Goal: Information Seeking & Learning: Learn about a topic

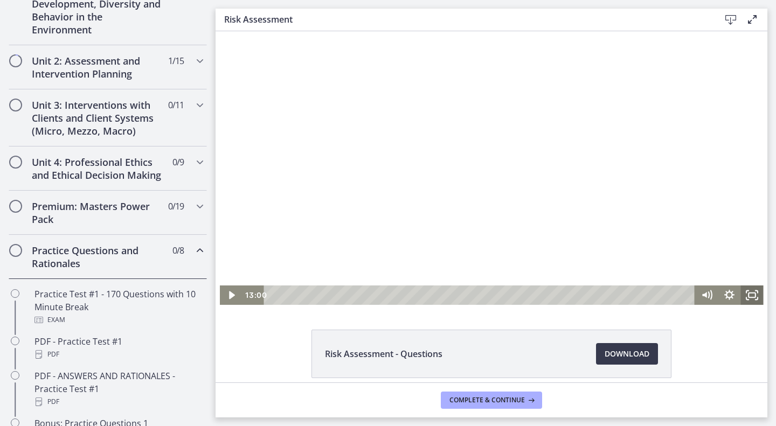
click at [749, 293] on rect "Fullscreen" at bounding box center [752, 295] width 7 height 4
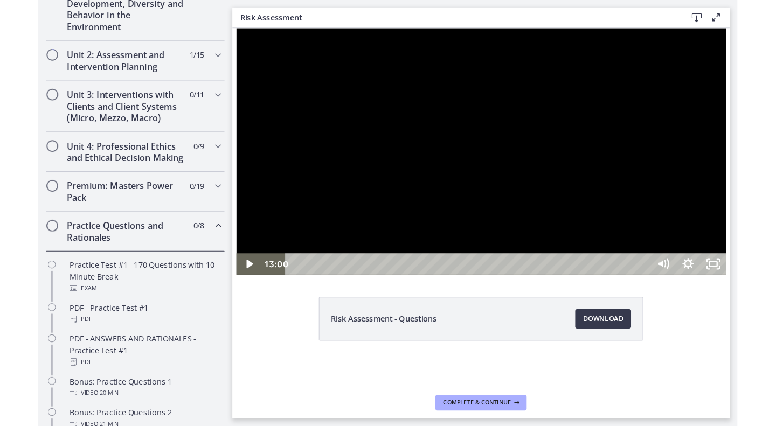
scroll to position [282, 0]
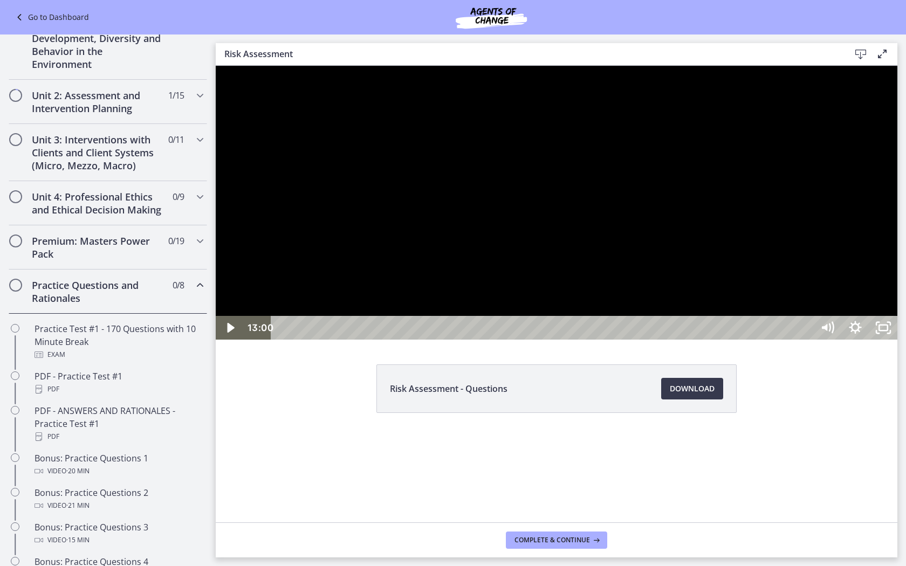
click at [585, 340] on div at bounding box center [556, 203] width 681 height 274
click at [759, 340] on div at bounding box center [556, 203] width 681 height 274
click at [744, 340] on div at bounding box center [556, 203] width 681 height 274
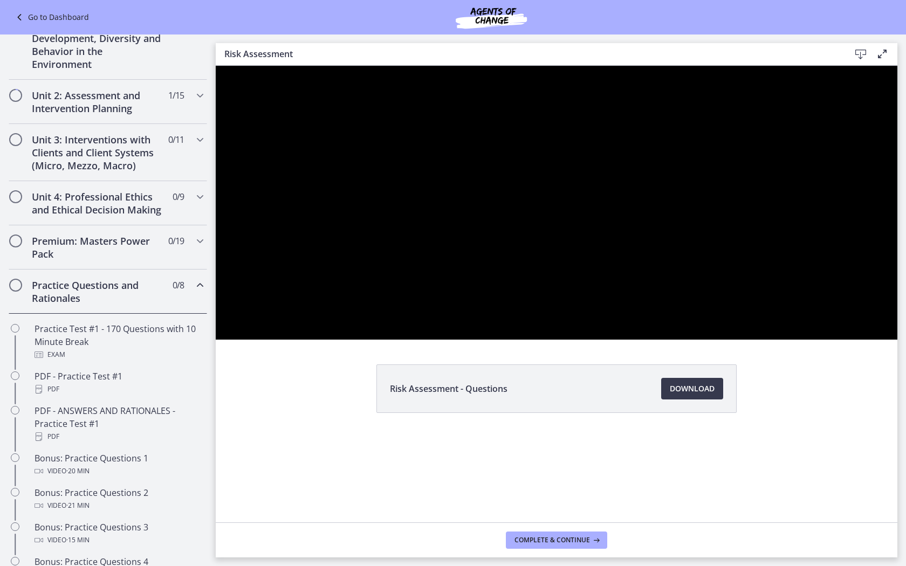
click at [722, 340] on div at bounding box center [556, 203] width 681 height 274
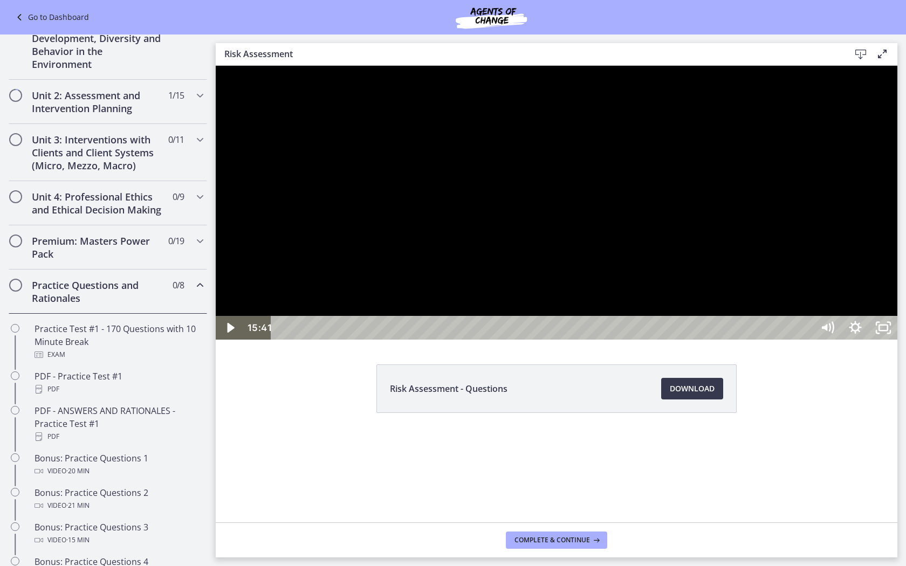
click at [722, 340] on div at bounding box center [556, 203] width 681 height 274
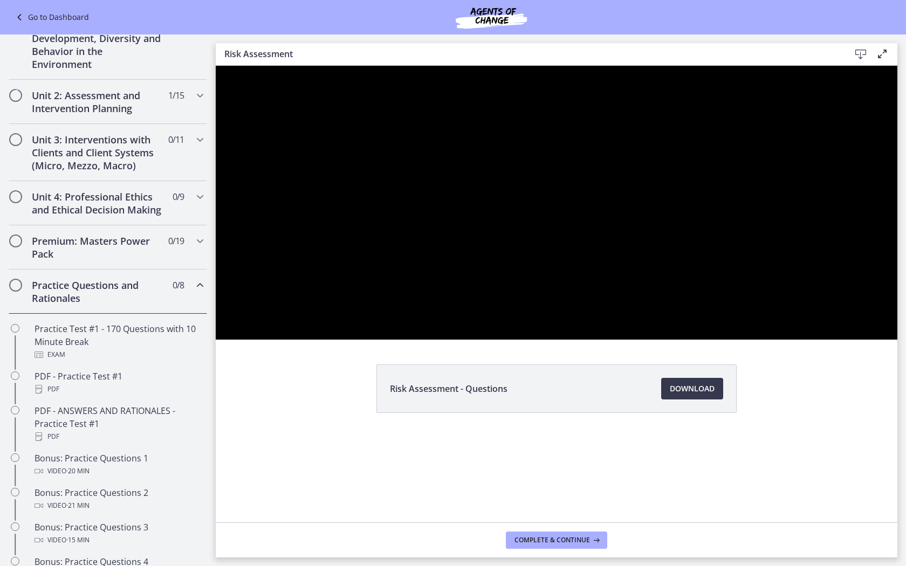
click at [722, 340] on div at bounding box center [556, 203] width 681 height 274
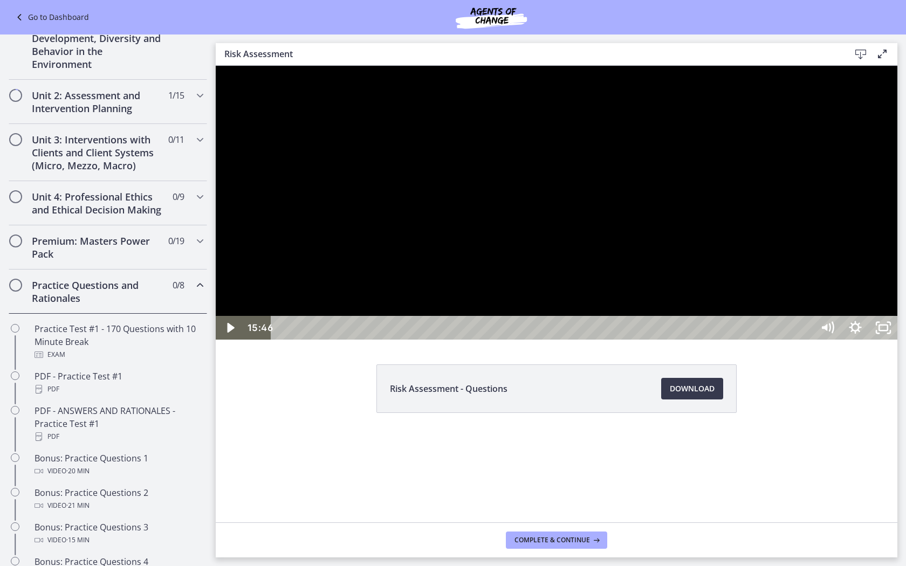
click at [722, 340] on div at bounding box center [556, 203] width 681 height 274
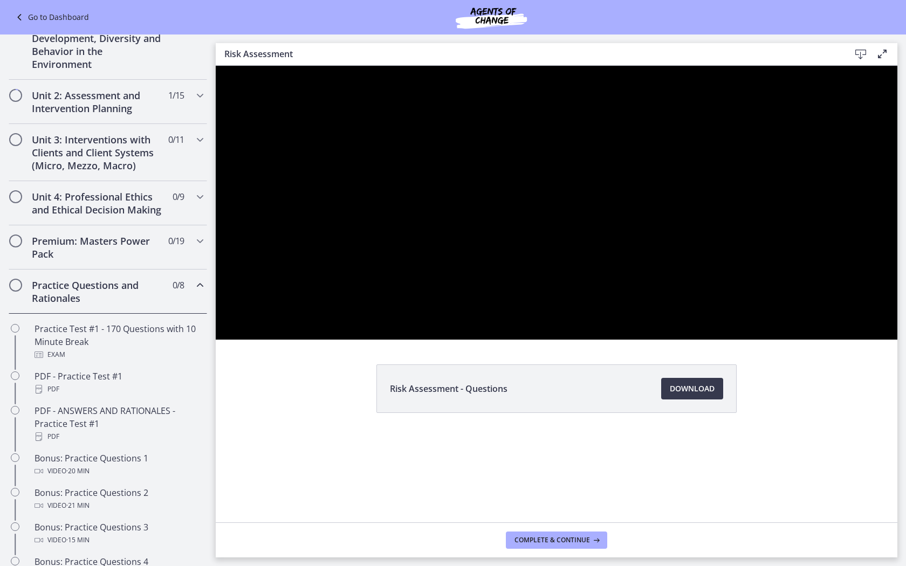
click at [722, 340] on div at bounding box center [556, 203] width 681 height 274
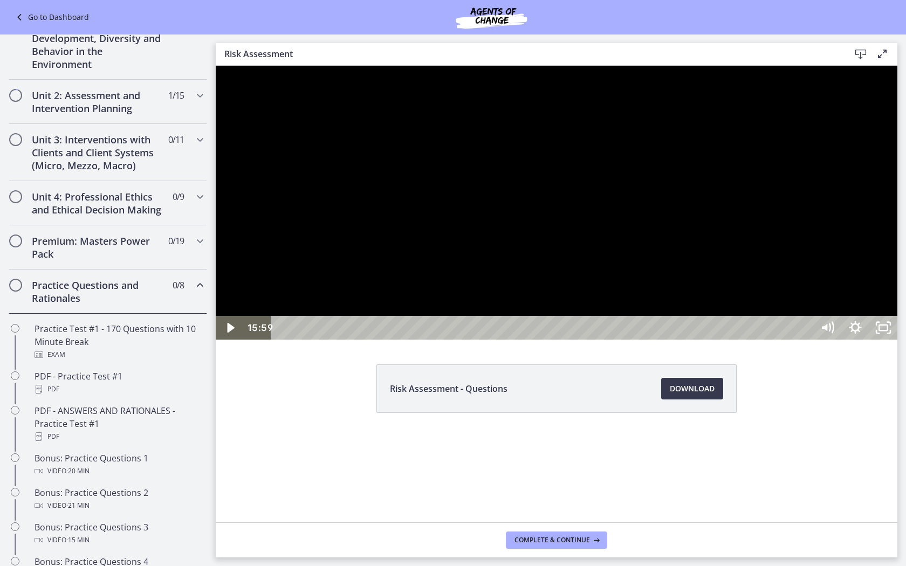
click at [722, 340] on div at bounding box center [556, 203] width 681 height 274
click at [709, 340] on div at bounding box center [556, 203] width 681 height 274
click at [639, 340] on div at bounding box center [556, 203] width 681 height 274
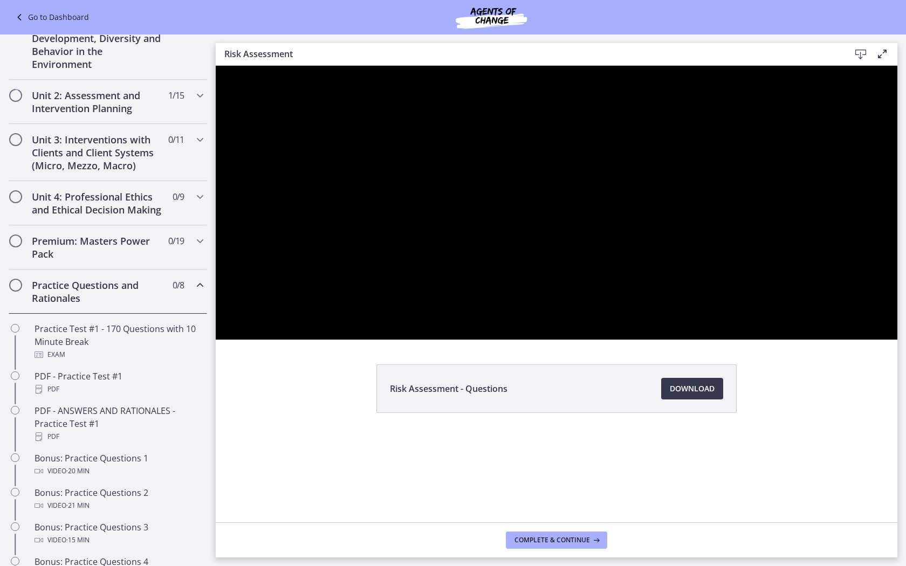
click at [623, 340] on div at bounding box center [556, 203] width 681 height 274
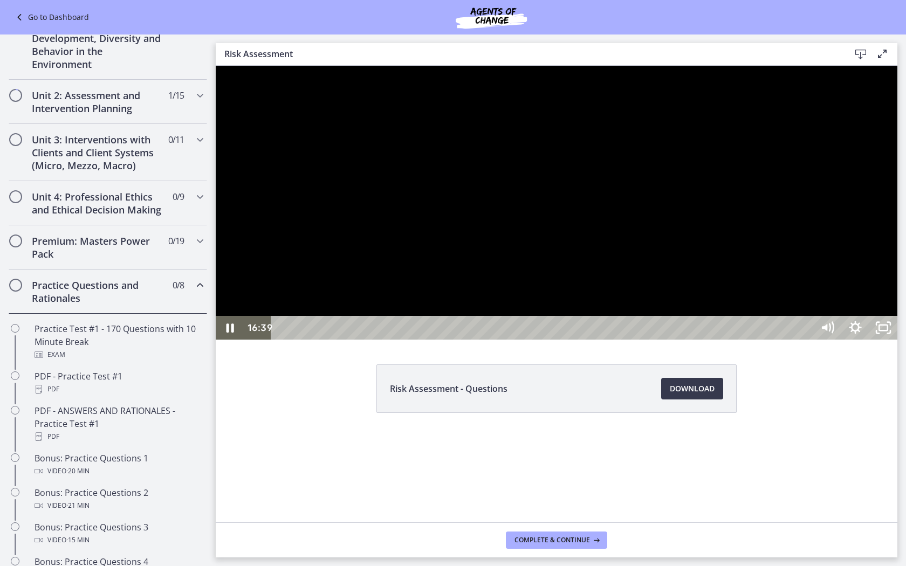
click at [616, 288] on div at bounding box center [556, 203] width 681 height 274
click at [599, 283] on div at bounding box center [556, 203] width 681 height 274
click at [627, 213] on div at bounding box center [556, 203] width 681 height 274
click at [642, 294] on div at bounding box center [556, 203] width 681 height 274
click at [776, 340] on div "18:39" at bounding box center [543, 328] width 525 height 24
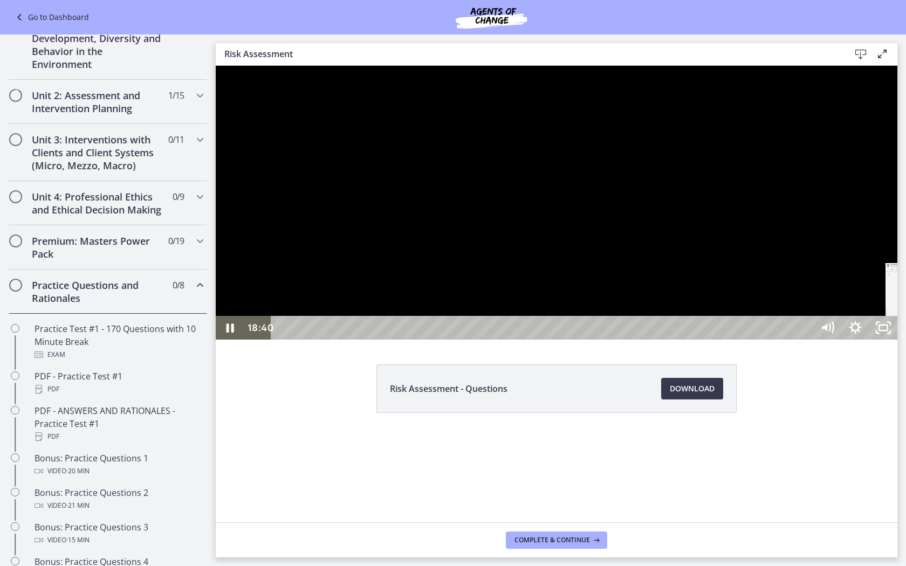
click at [776, 340] on div "18:13" at bounding box center [543, 328] width 525 height 24
click at [776, 340] on div at bounding box center [556, 203] width 681 height 274
click at [744, 340] on div at bounding box center [556, 203] width 681 height 274
click at [324, 279] on div at bounding box center [556, 203] width 681 height 274
click at [409, 340] on div at bounding box center [556, 203] width 681 height 274
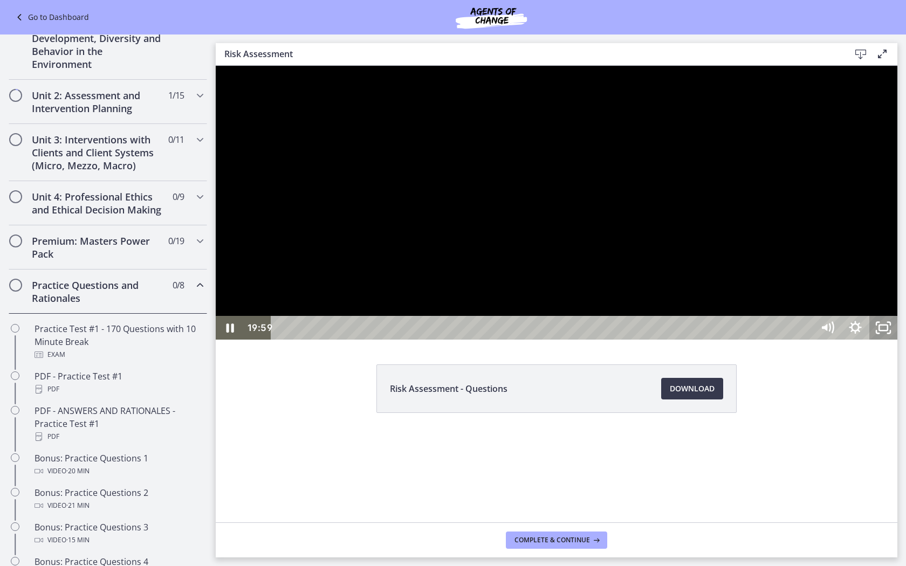
click at [776, 330] on rect "Unfullscreen" at bounding box center [883, 327] width 9 height 5
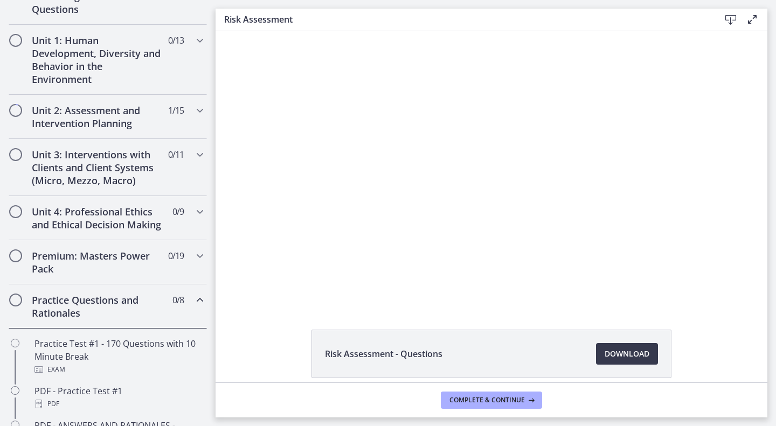
scroll to position [332, 0]
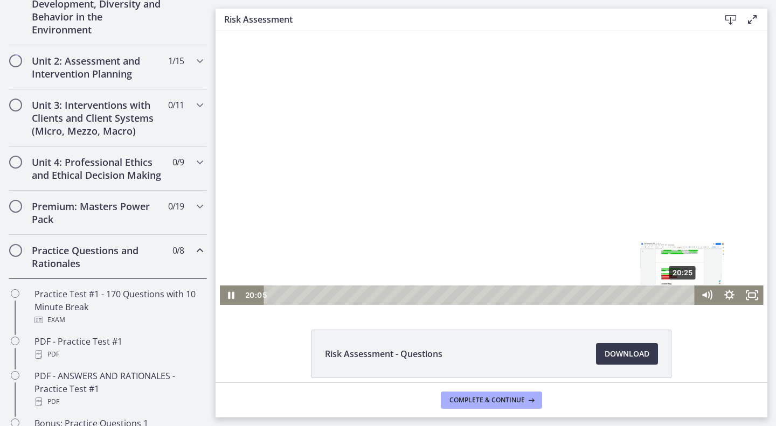
click at [679, 295] on div "20:25" at bounding box center [481, 295] width 417 height 19
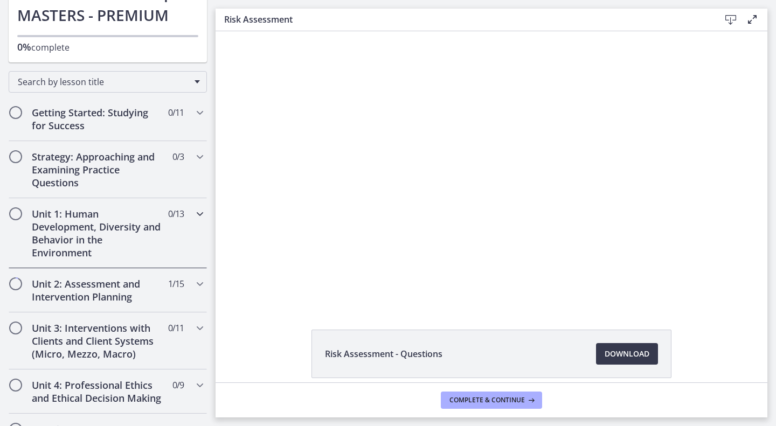
scroll to position [111, 0]
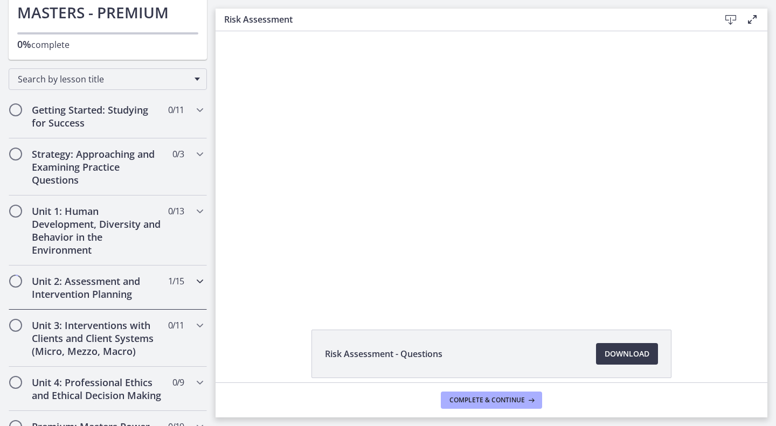
click at [181, 298] on div "Unit 2: Assessment and Intervention Planning 1 / 15 Completed" at bounding box center [108, 288] width 198 height 44
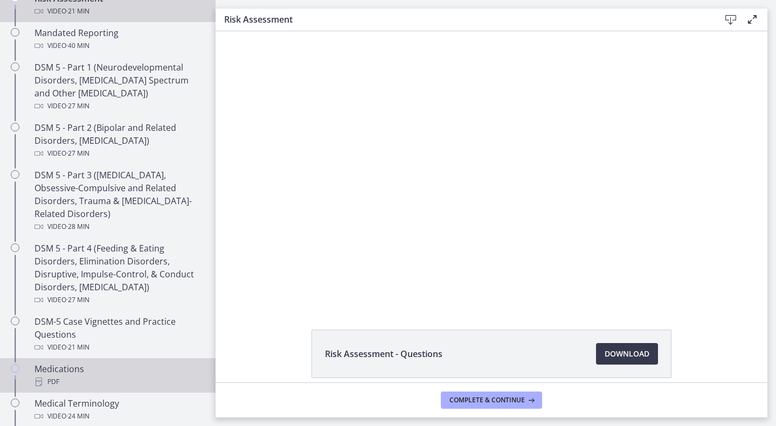
scroll to position [273, 0]
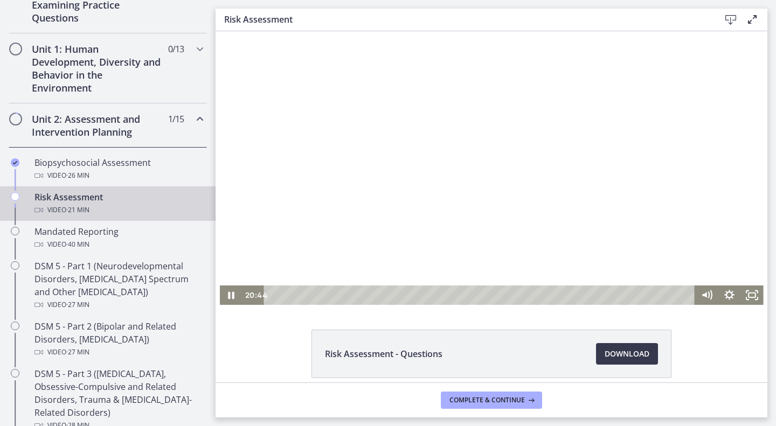
click at [501, 209] on div at bounding box center [492, 168] width 544 height 274
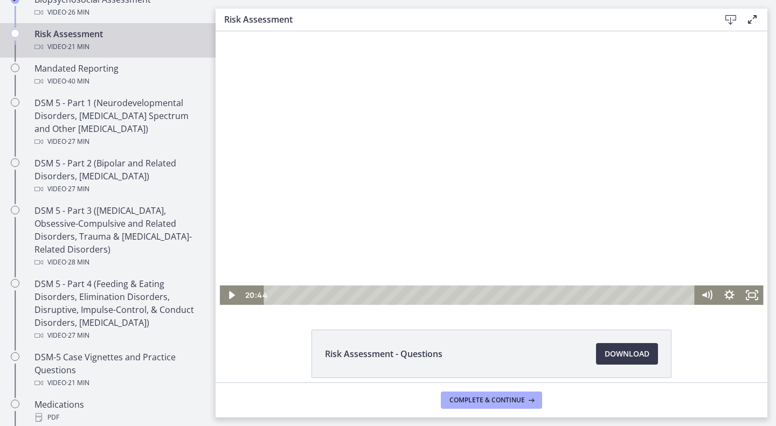
scroll to position [438, 0]
click at [292, 39] on div at bounding box center [492, 168] width 544 height 274
click at [373, 176] on div at bounding box center [492, 168] width 544 height 274
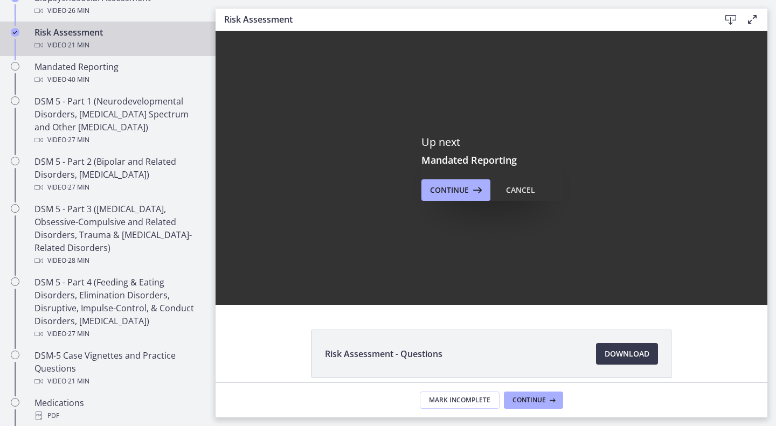
scroll to position [47, 0]
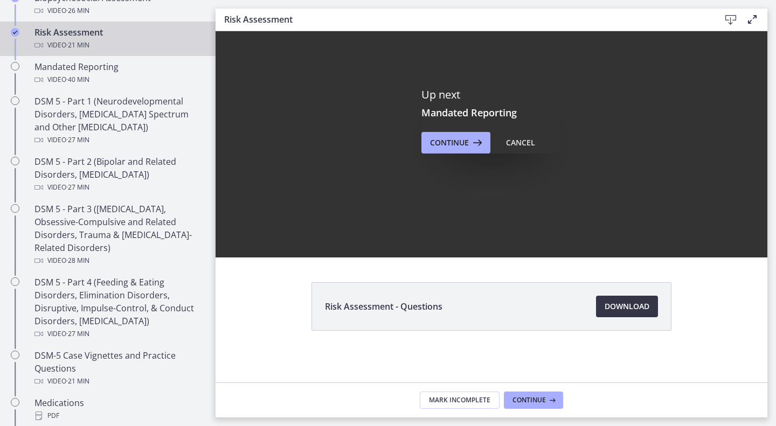
click at [622, 301] on span "Download Opens in a new window" at bounding box center [627, 306] width 45 height 13
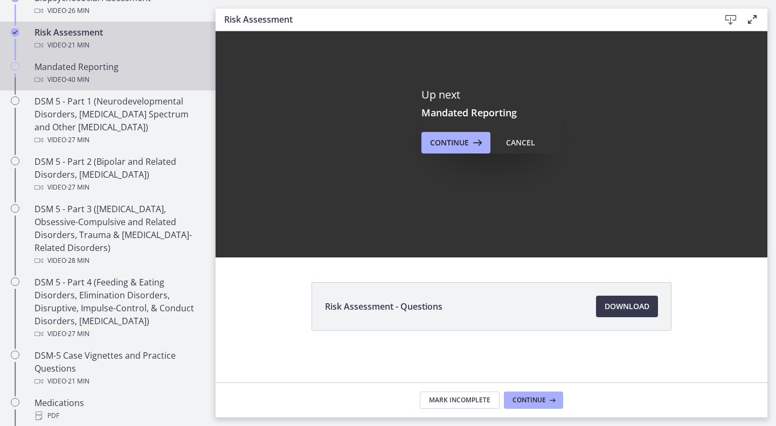
click at [111, 74] on div "Video · 40 min" at bounding box center [119, 79] width 168 height 13
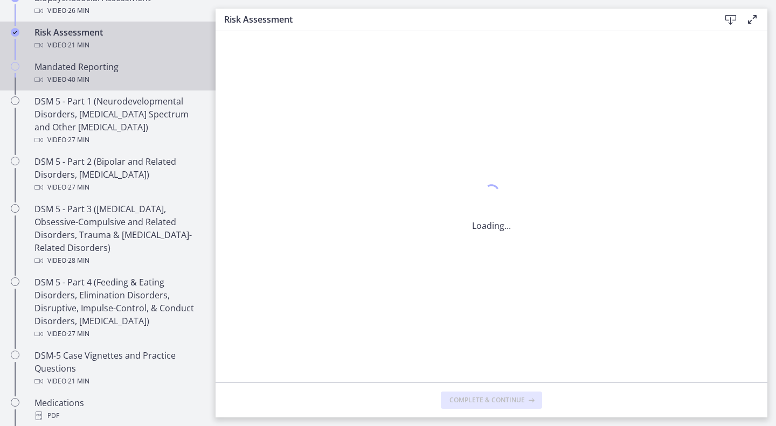
scroll to position [0, 0]
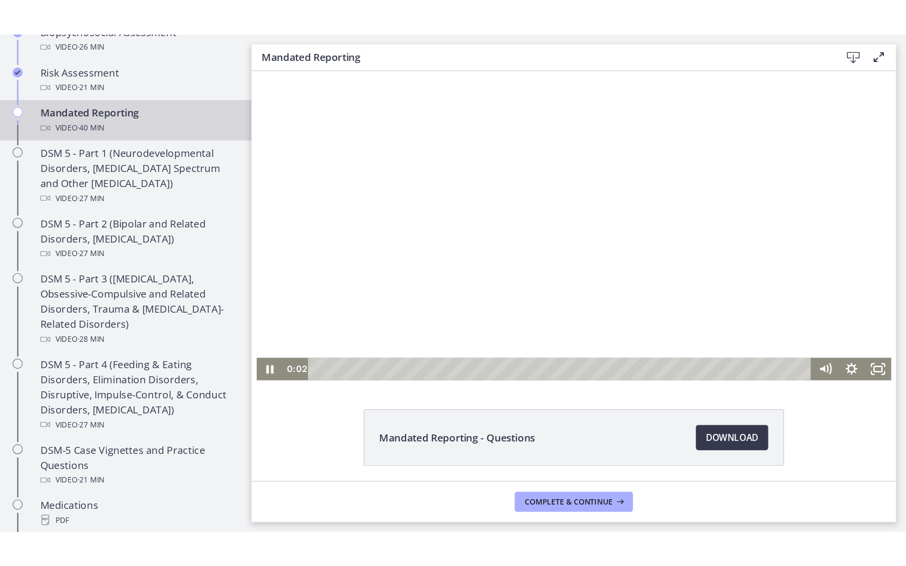
scroll to position [15, 0]
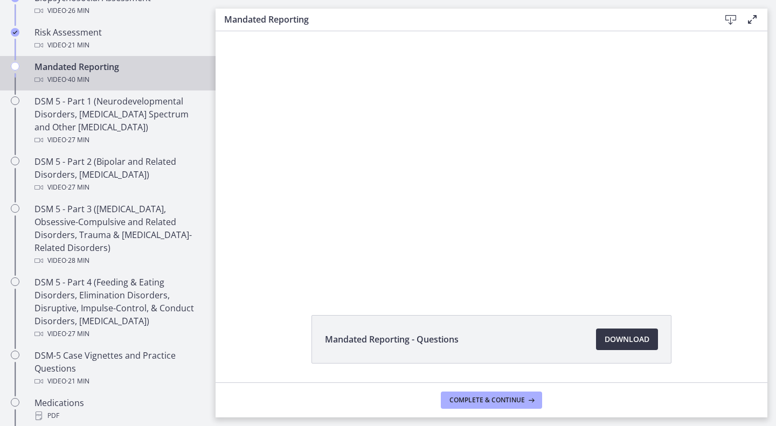
click at [617, 335] on span "Download Opens in a new window" at bounding box center [627, 339] width 45 height 13
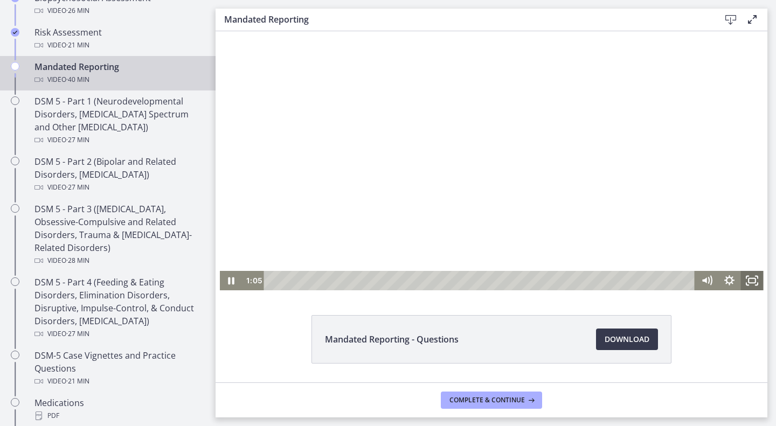
click at [743, 279] on icon "Fullscreen" at bounding box center [752, 280] width 23 height 19
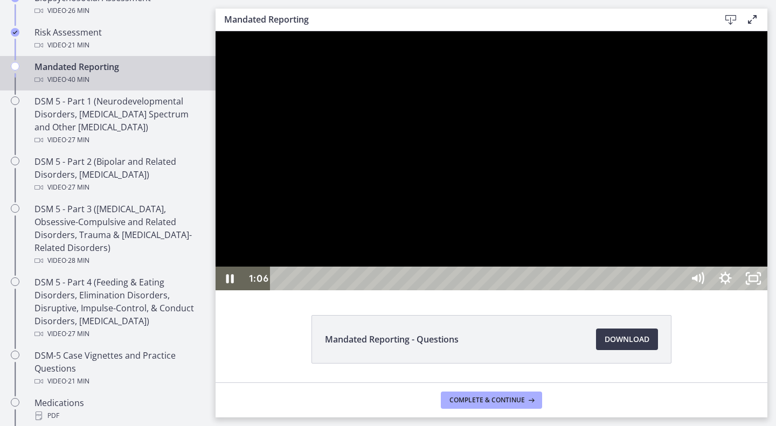
scroll to position [389, 0]
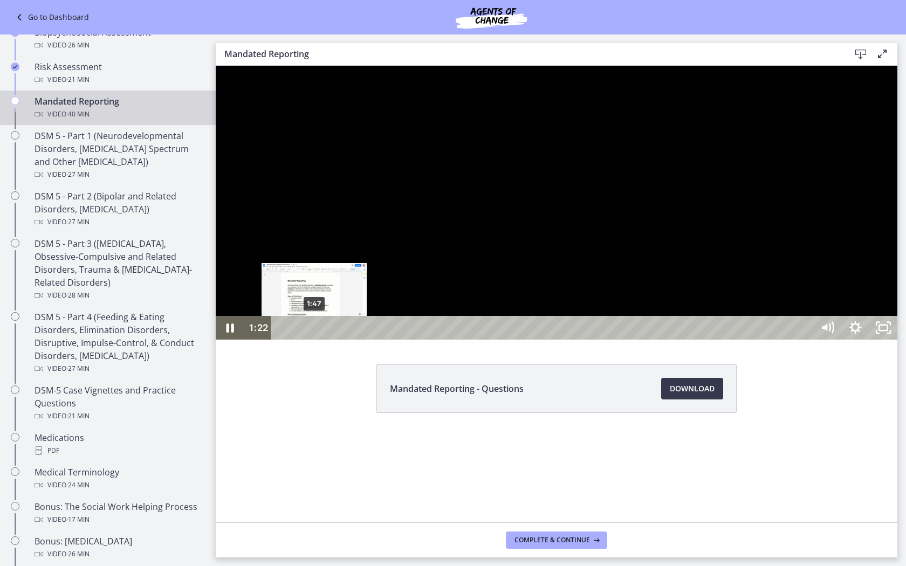
click at [314, 340] on div "1:47" at bounding box center [543, 328] width 525 height 24
click at [322, 340] on div "2:13" at bounding box center [543, 328] width 525 height 24
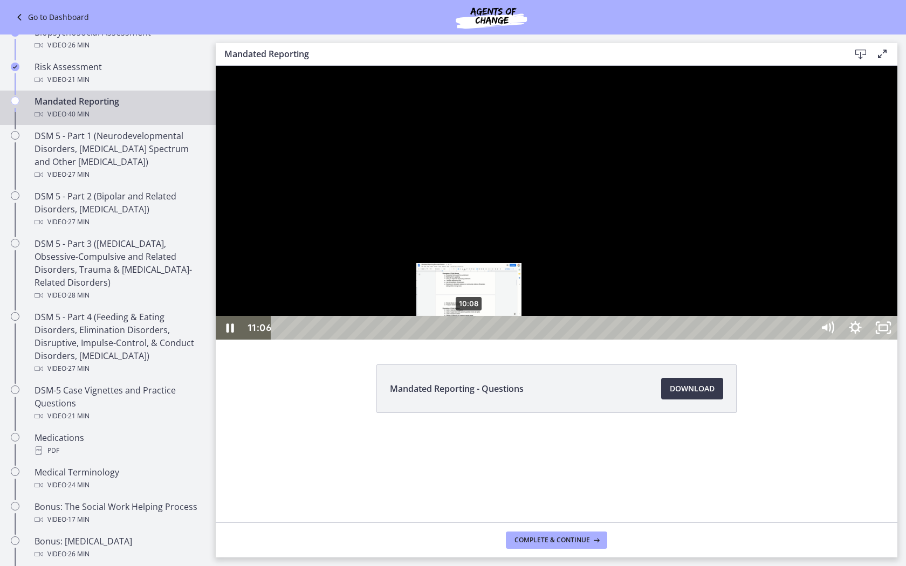
click at [468, 340] on div "10:08" at bounding box center [543, 328] width 525 height 24
click at [471, 340] on div "10:15" at bounding box center [543, 328] width 525 height 24
click at [475, 340] on div "10:27" at bounding box center [543, 328] width 525 height 24
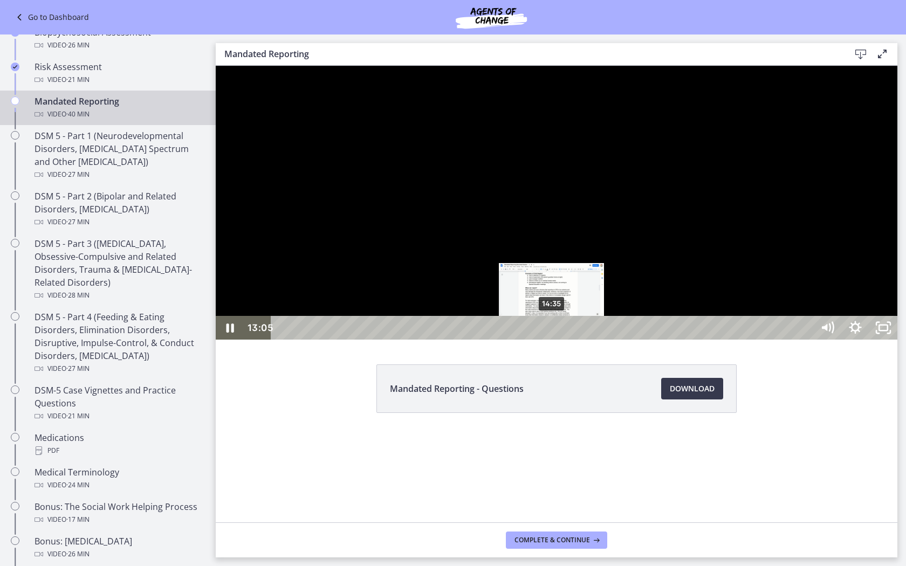
click at [551, 340] on div "14:35" at bounding box center [543, 328] width 525 height 24
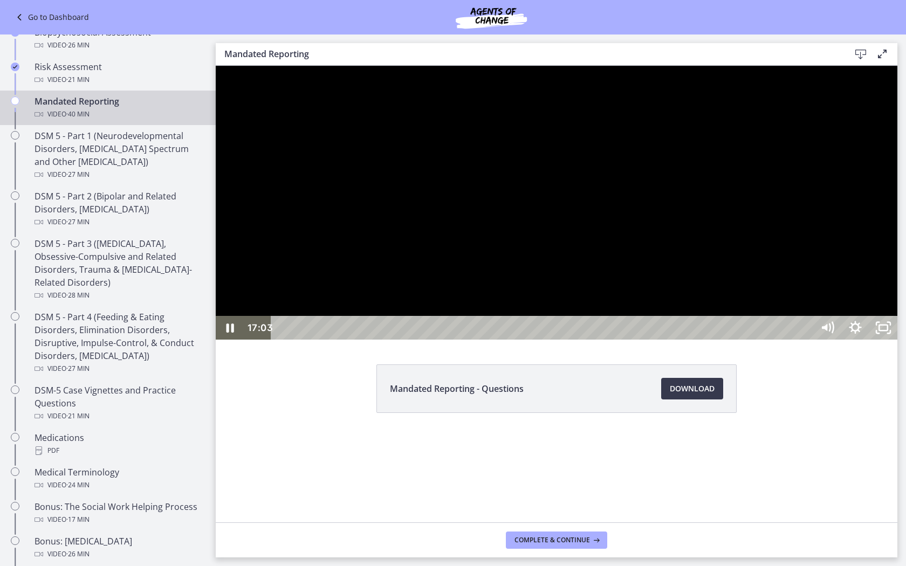
click at [776, 340] on div at bounding box center [556, 203] width 681 height 274
click at [769, 340] on div at bounding box center [556, 203] width 681 height 274
click at [685, 340] on div at bounding box center [556, 203] width 681 height 274
click at [776, 330] on rect "Unfullscreen" at bounding box center [883, 327] width 9 height 5
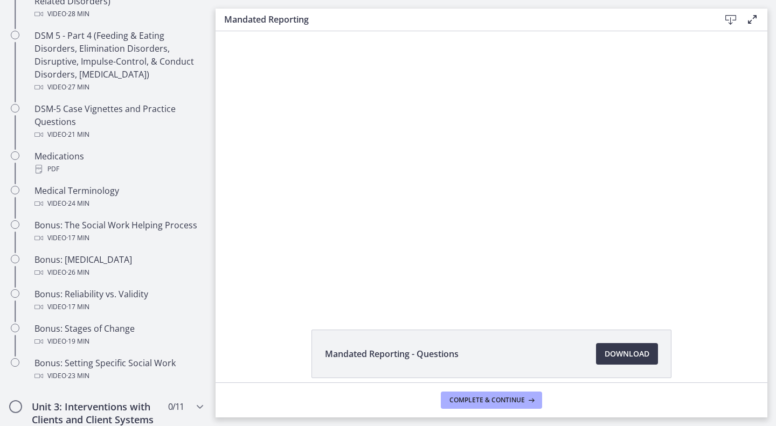
scroll to position [688, 0]
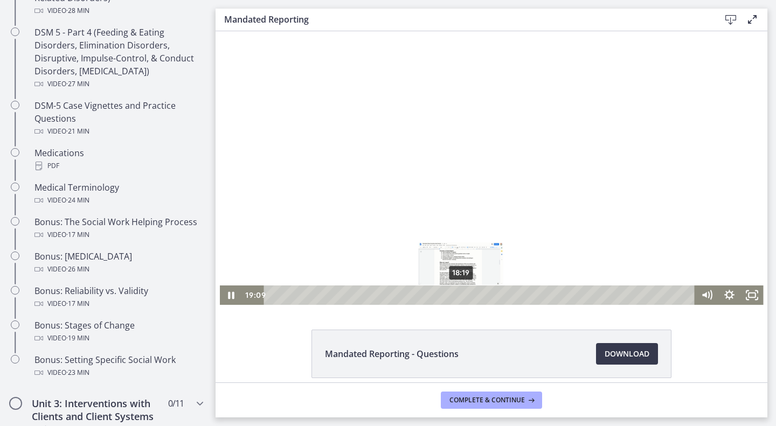
click at [458, 295] on div "18:19" at bounding box center [481, 295] width 417 height 19
click at [454, 294] on div "18:01" at bounding box center [481, 295] width 417 height 19
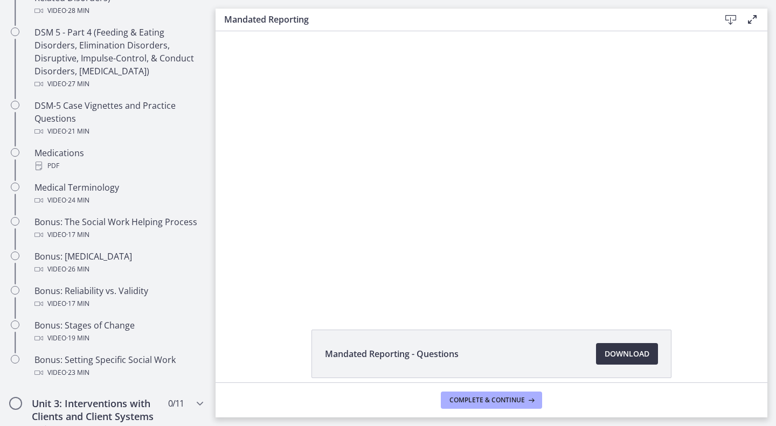
click at [616, 356] on span "Download Opens in a new window" at bounding box center [627, 354] width 45 height 13
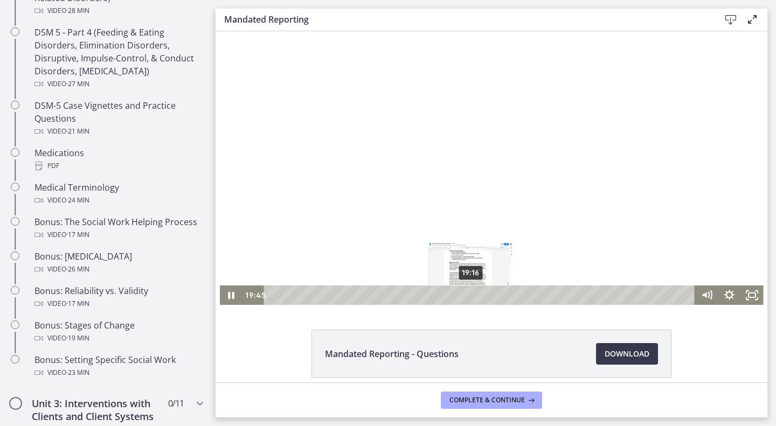
click at [467, 294] on div "19:16" at bounding box center [481, 295] width 417 height 19
click at [490, 294] on div "Playbar" at bounding box center [493, 295] width 6 height 6
click at [458, 204] on div at bounding box center [492, 168] width 544 height 274
click at [576, 222] on div at bounding box center [492, 168] width 544 height 274
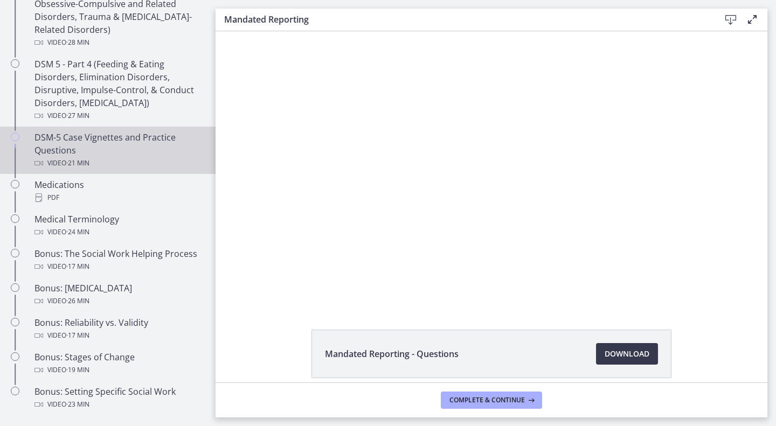
scroll to position [655, 0]
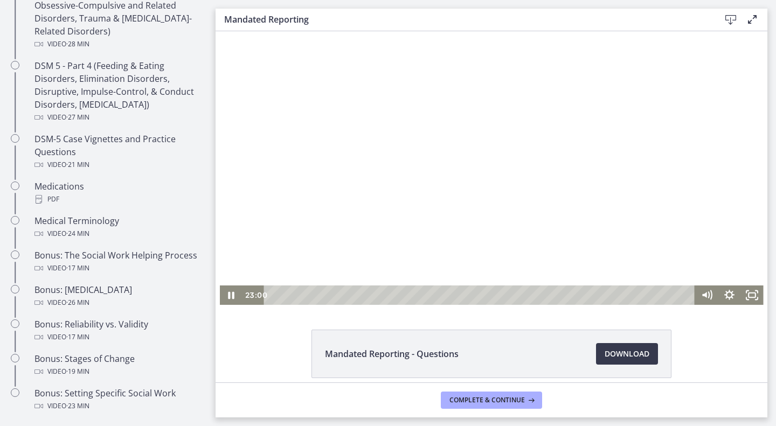
click at [506, 136] on div at bounding box center [492, 168] width 544 height 274
click at [233, 308] on div "Mandated Reporting - Questions Download Opens in a new window" at bounding box center [492, 206] width 552 height 351
click at [305, 208] on div at bounding box center [492, 168] width 544 height 274
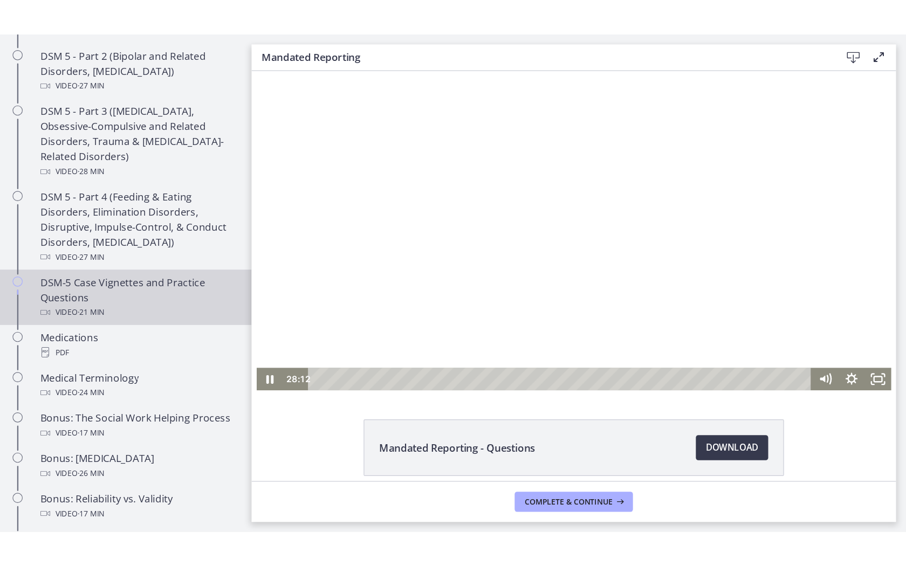
scroll to position [583, 0]
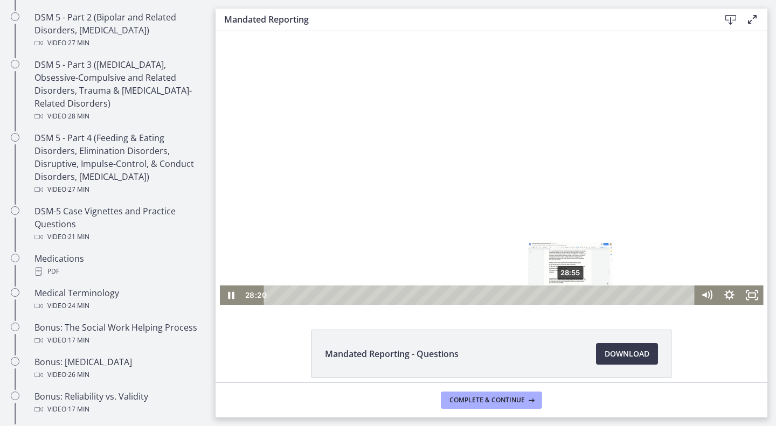
click at [567, 296] on div "28:55" at bounding box center [481, 295] width 417 height 19
click at [531, 204] on div at bounding box center [492, 168] width 544 height 274
click at [749, 297] on rect "Fullscreen" at bounding box center [752, 295] width 7 height 4
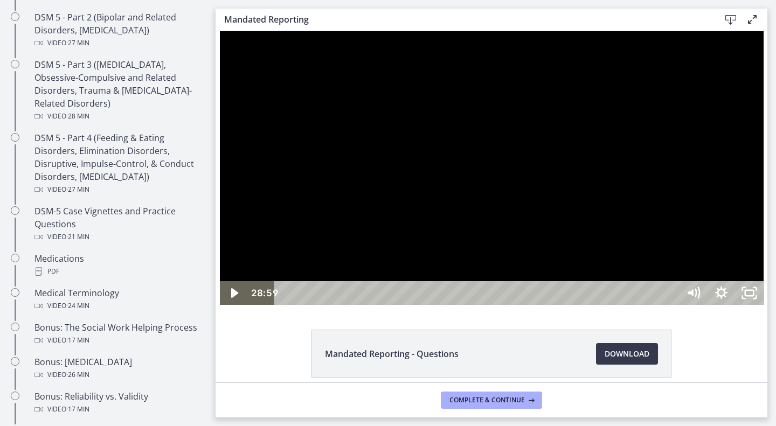
scroll to position [533, 0]
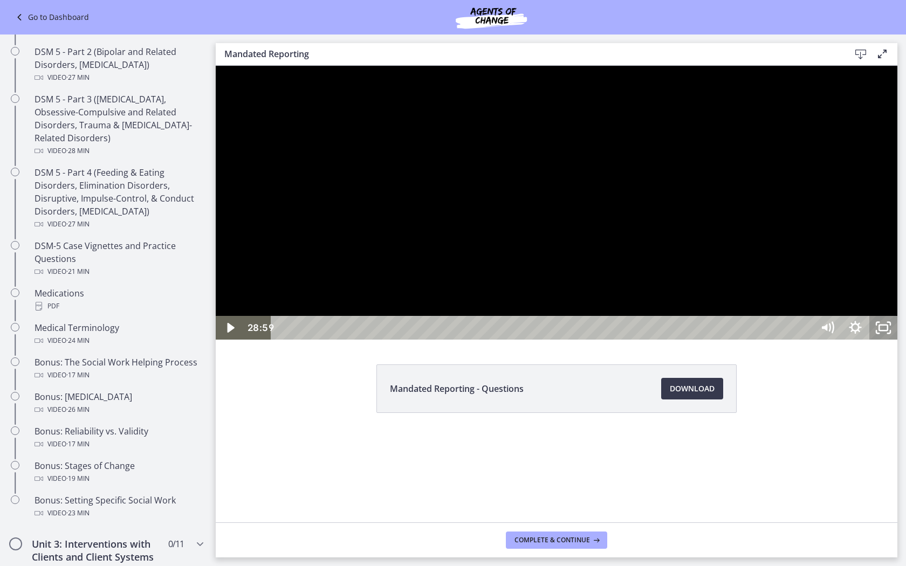
click at [776, 330] on rect "Unfullscreen" at bounding box center [883, 327] width 9 height 5
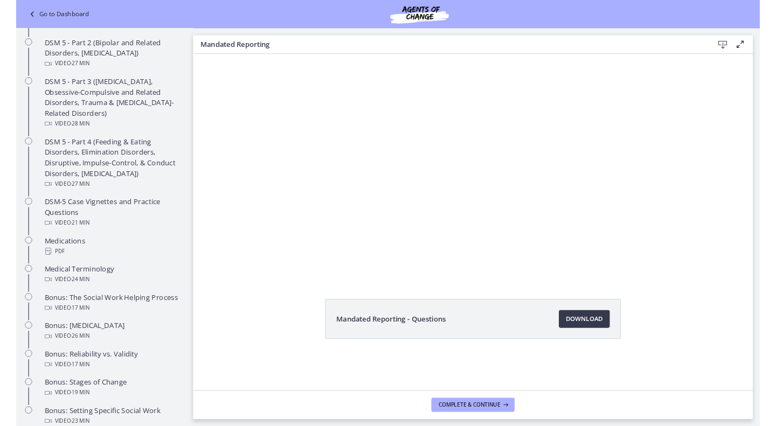
scroll to position [583, 0]
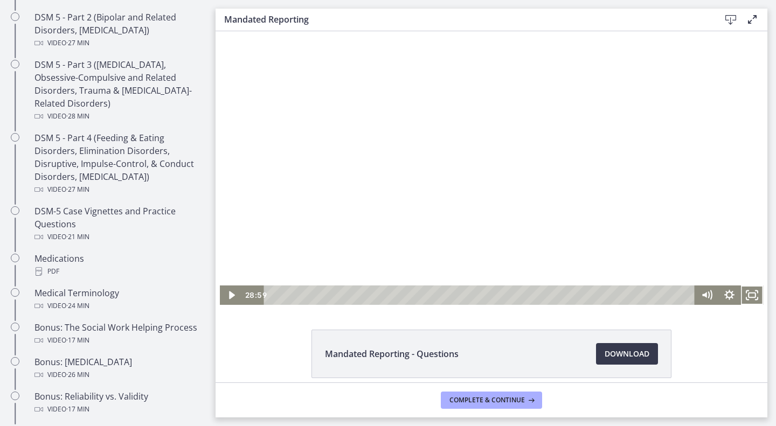
click at [439, 169] on div at bounding box center [492, 168] width 544 height 274
click at [614, 296] on div "33:28" at bounding box center [481, 295] width 417 height 19
click at [624, 294] on div "34:21" at bounding box center [481, 295] width 417 height 19
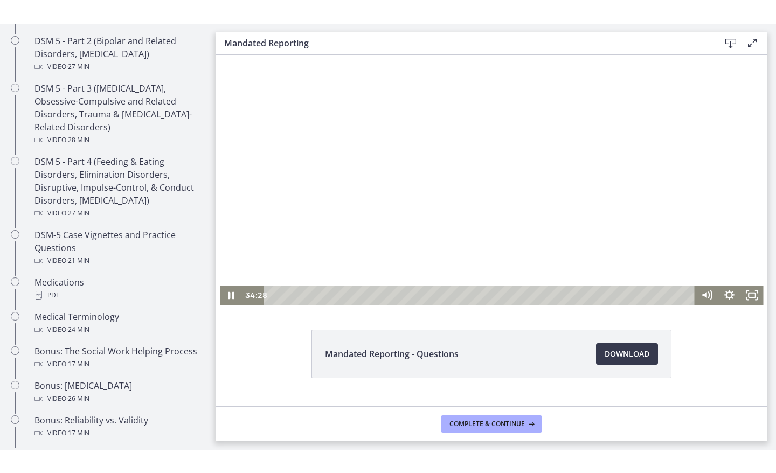
scroll to position [32, 0]
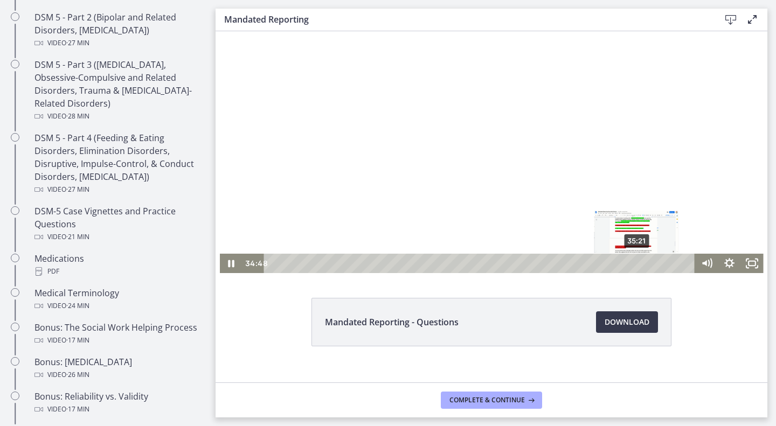
click at [633, 265] on div "35:21" at bounding box center [481, 263] width 417 height 19
click at [466, 134] on div at bounding box center [492, 136] width 544 height 274
click at [629, 263] on div "34:56" at bounding box center [481, 263] width 417 height 19
click at [465, 150] on div at bounding box center [492, 136] width 544 height 274
click at [622, 263] on div "34:12" at bounding box center [481, 263] width 417 height 19
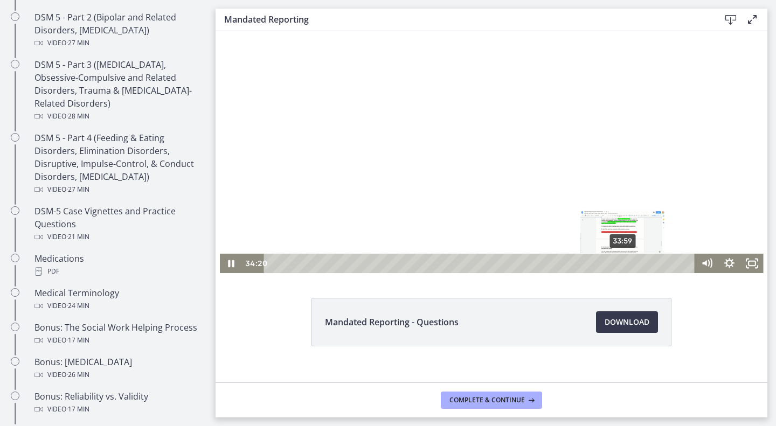
click at [623, 264] on div "Playbar" at bounding box center [626, 263] width 6 height 6
click at [613, 263] on div "33:25" at bounding box center [481, 263] width 417 height 19
click at [456, 122] on div at bounding box center [492, 136] width 544 height 274
click at [458, 185] on div at bounding box center [492, 136] width 544 height 274
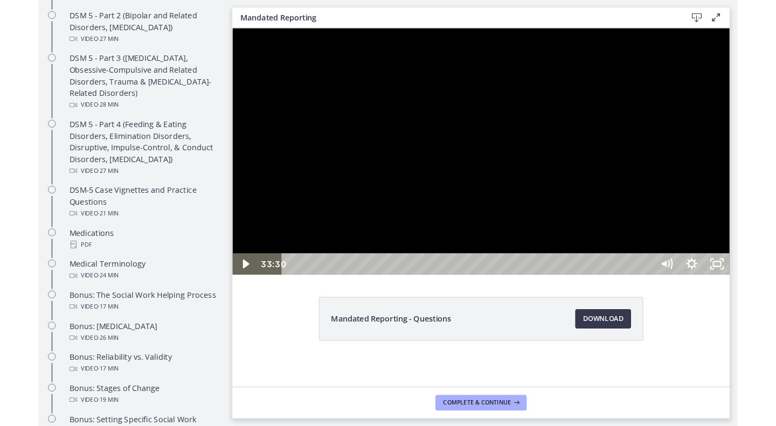
scroll to position [533, 0]
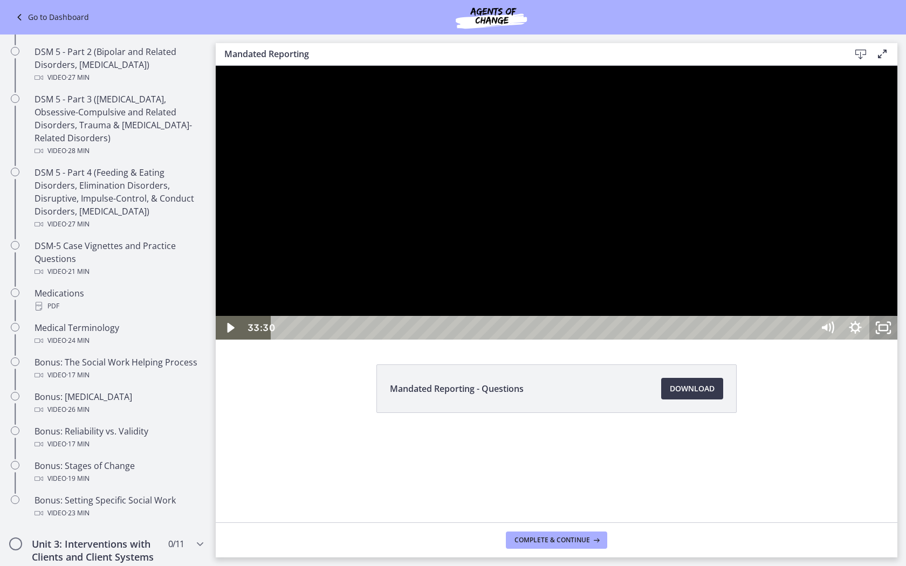
click at [776, 340] on icon "Unfullscreen" at bounding box center [883, 328] width 28 height 24
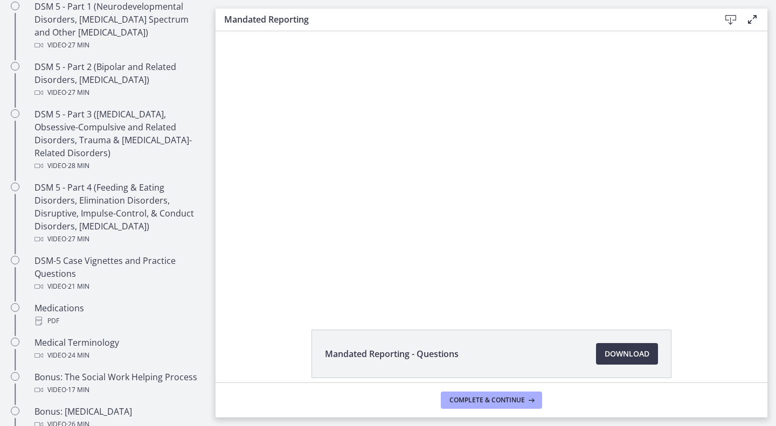
scroll to position [583, 0]
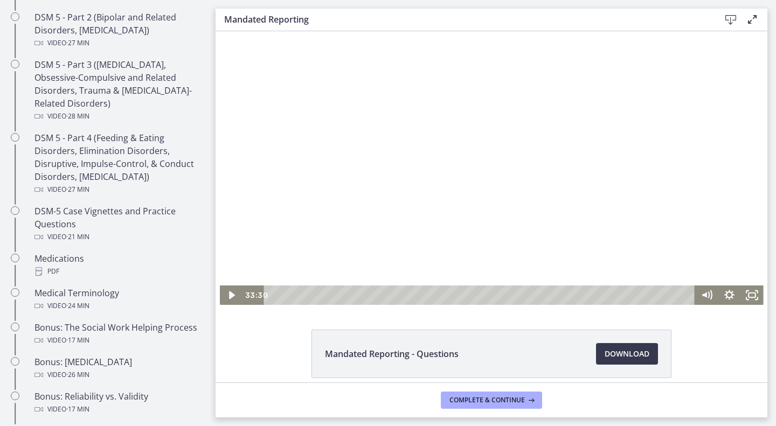
click at [511, 232] on div at bounding box center [492, 168] width 544 height 274
click at [361, 119] on div at bounding box center [492, 168] width 544 height 274
click at [344, 127] on div at bounding box center [492, 168] width 544 height 274
click at [343, 146] on div at bounding box center [492, 168] width 544 height 274
